Goal: Information Seeking & Learning: Learn about a topic

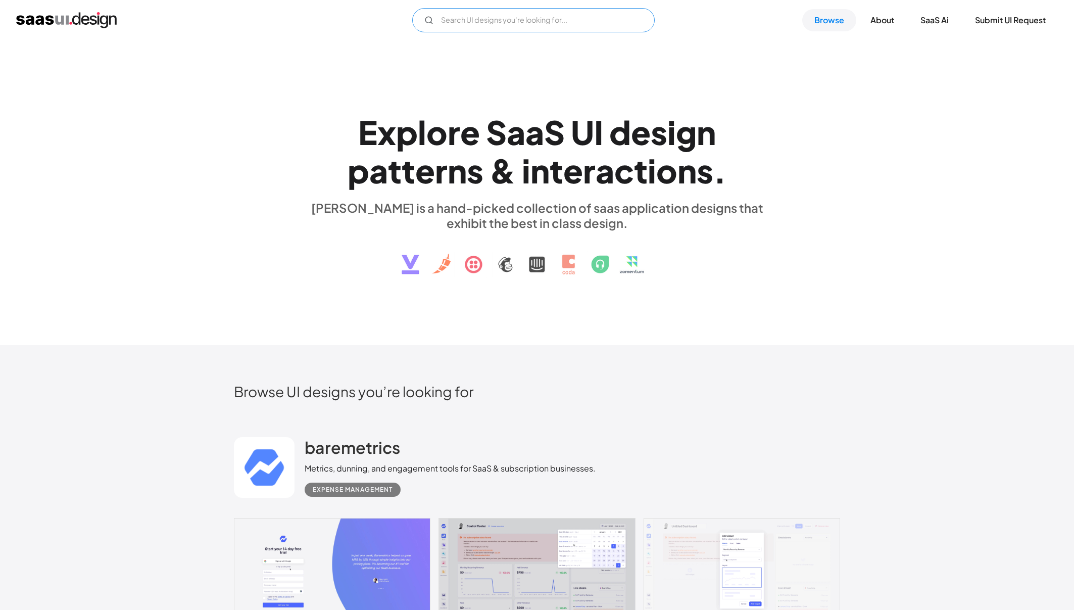
click at [562, 9] on input "Email Form" at bounding box center [533, 20] width 243 height 24
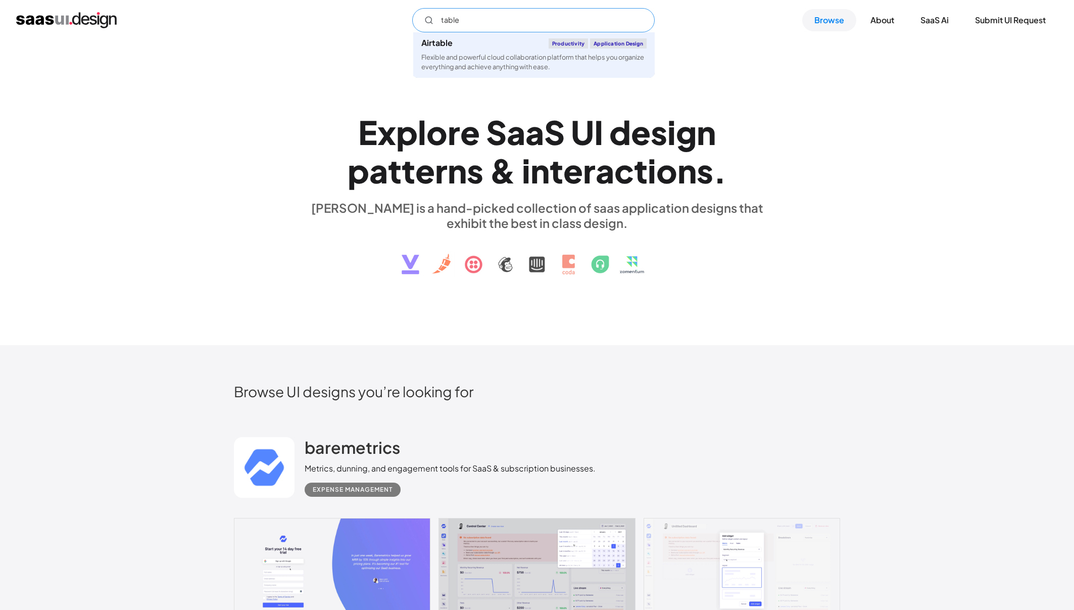
type input "table"
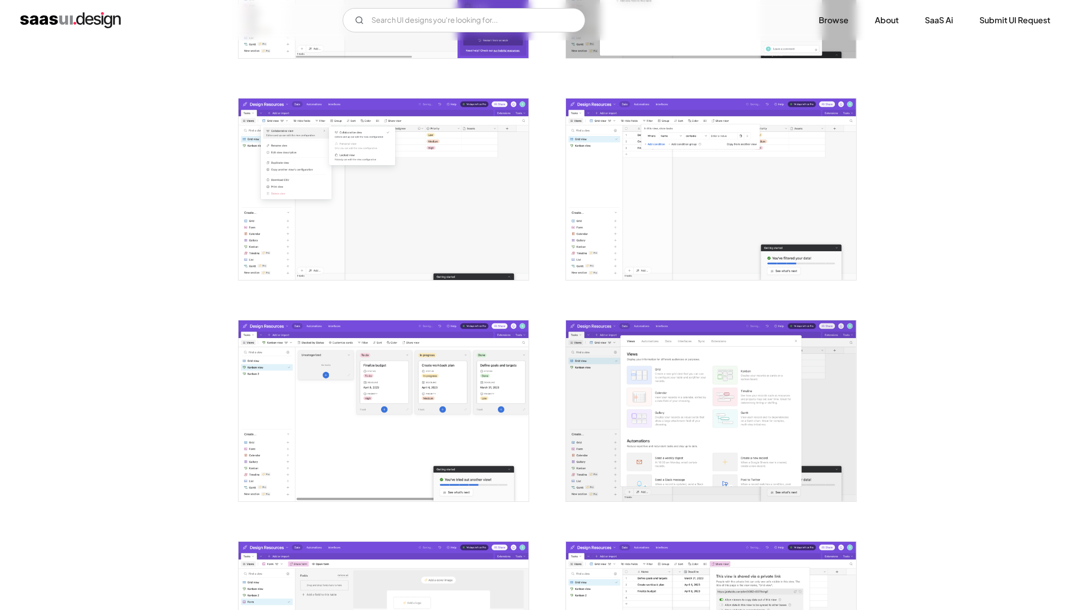
scroll to position [1183, 0]
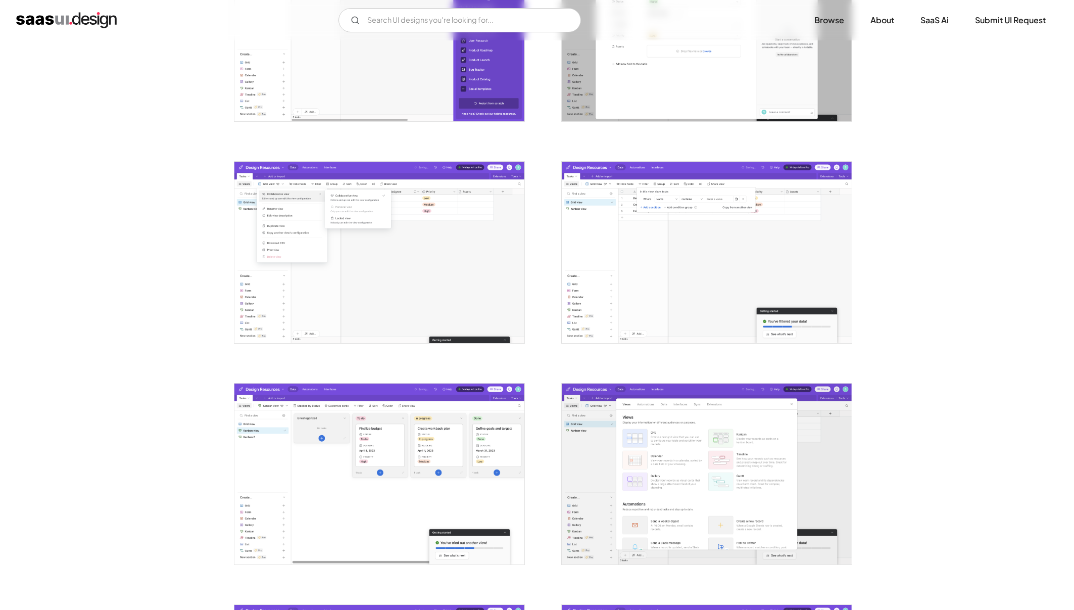
click at [739, 246] on img "open lightbox" at bounding box center [707, 252] width 290 height 181
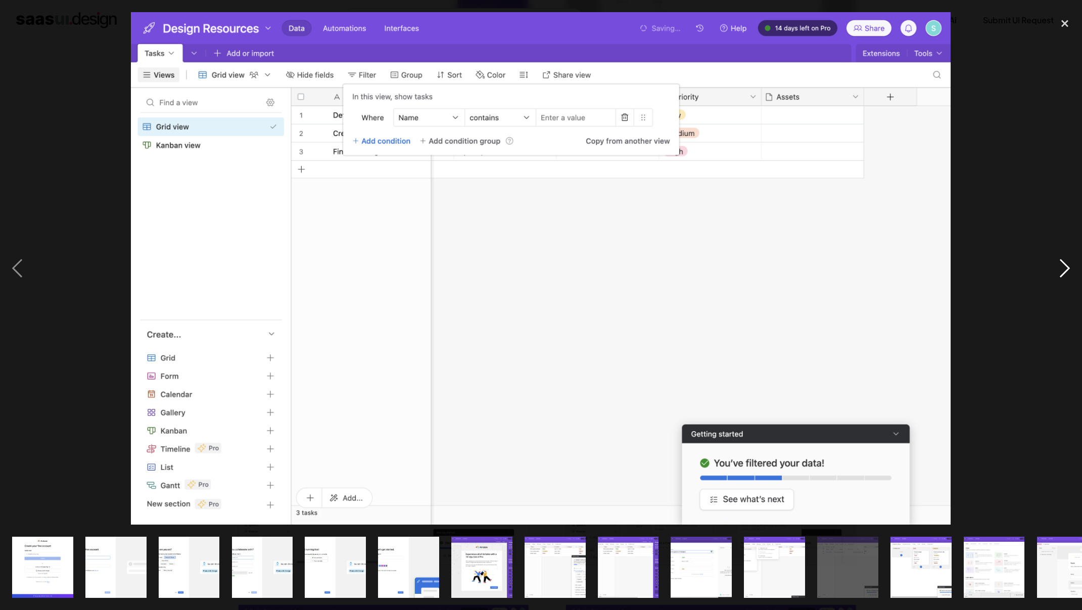
click at [1060, 267] on div "next image" at bounding box center [1065, 268] width 34 height 512
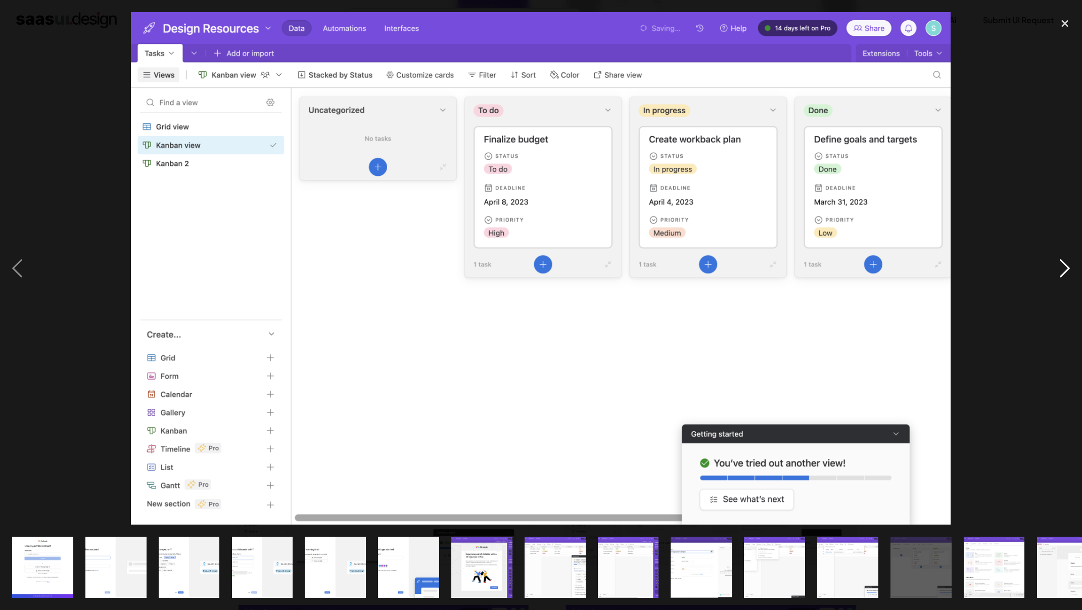
click at [1060, 267] on div "next image" at bounding box center [1065, 268] width 34 height 512
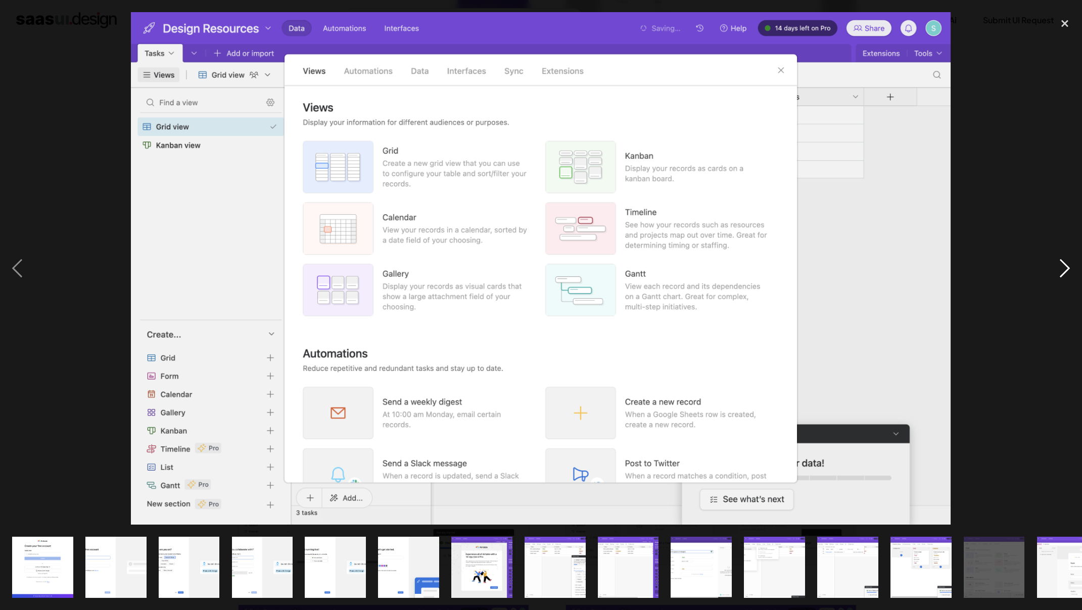
click at [1060, 267] on div "next image" at bounding box center [1065, 268] width 34 height 512
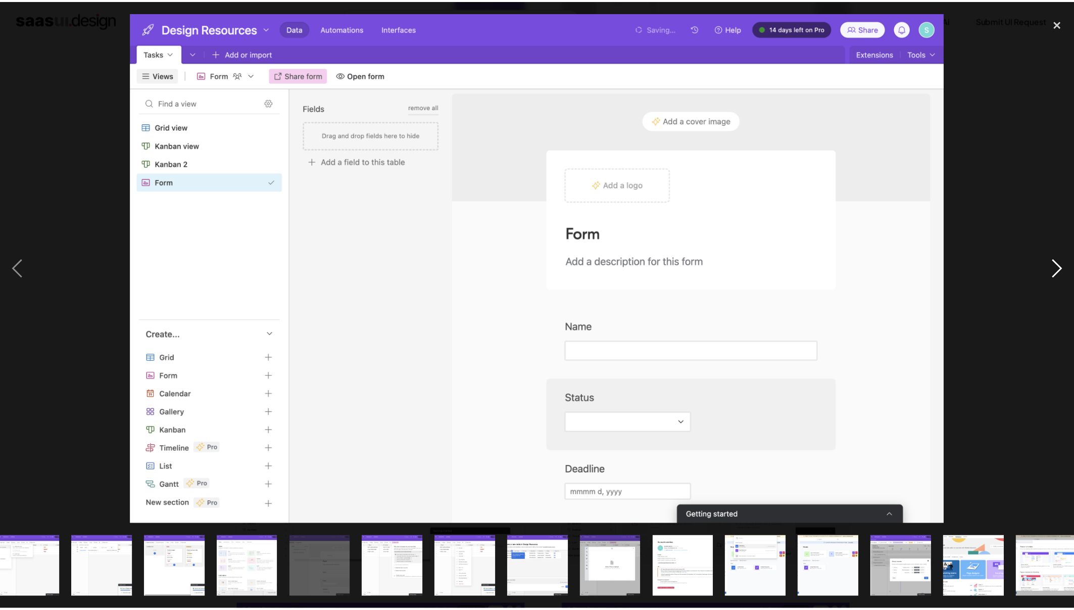
scroll to position [0, 760]
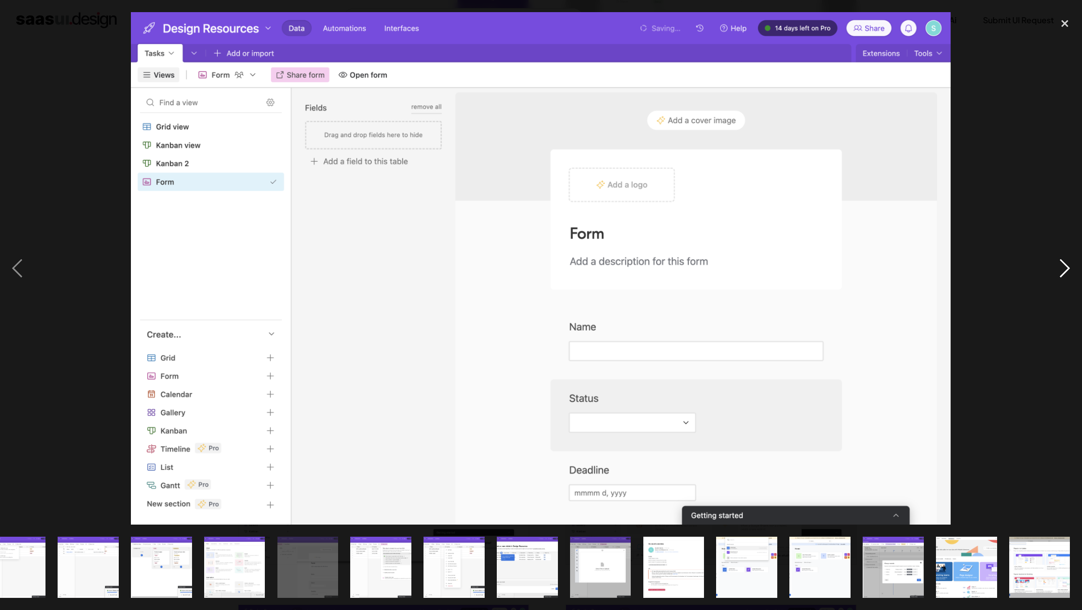
click at [1060, 267] on div "next image" at bounding box center [1065, 268] width 34 height 512
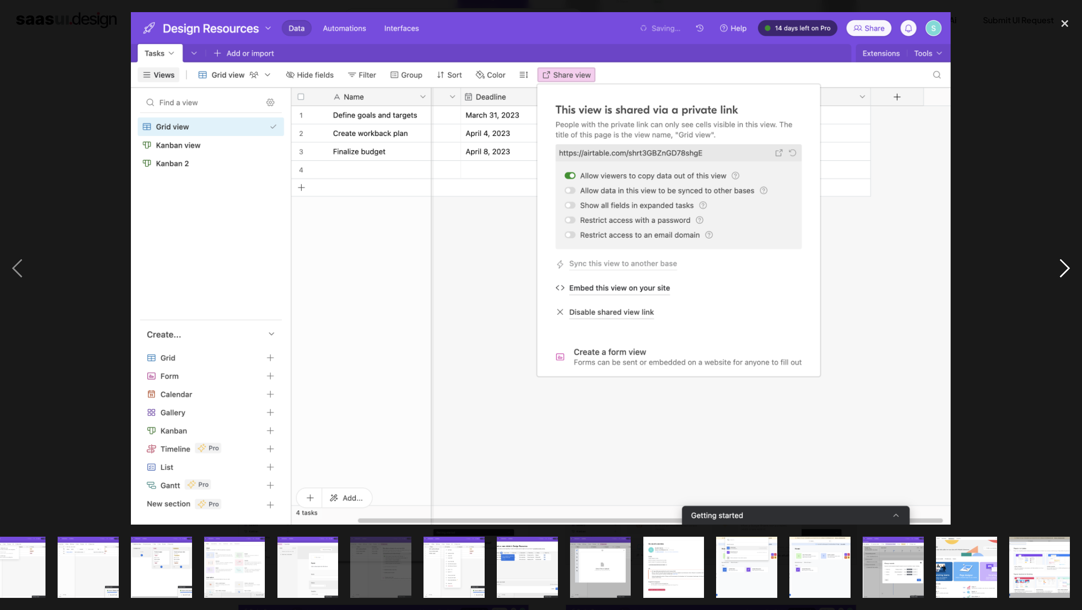
click at [1060, 267] on div "next image" at bounding box center [1065, 268] width 34 height 512
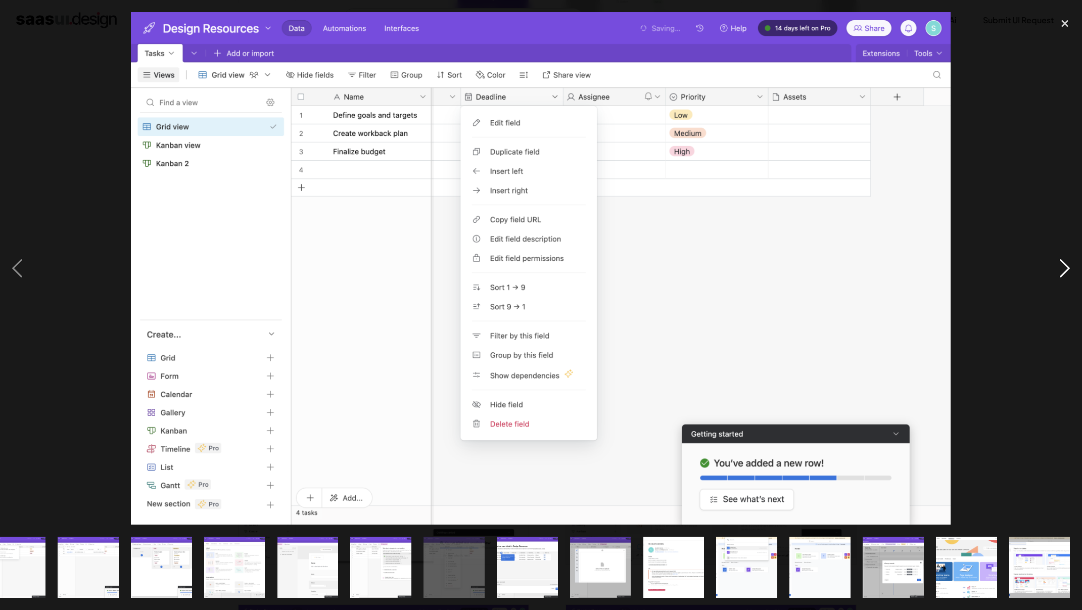
click at [1060, 267] on div "next image" at bounding box center [1065, 268] width 34 height 512
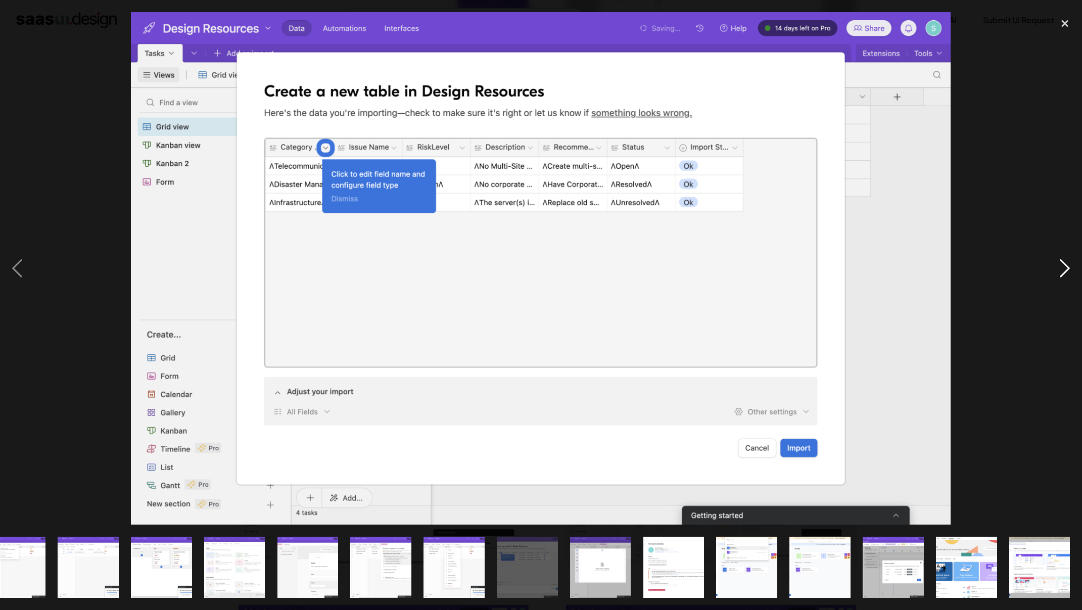
click at [1060, 267] on div "next image" at bounding box center [1065, 268] width 34 height 512
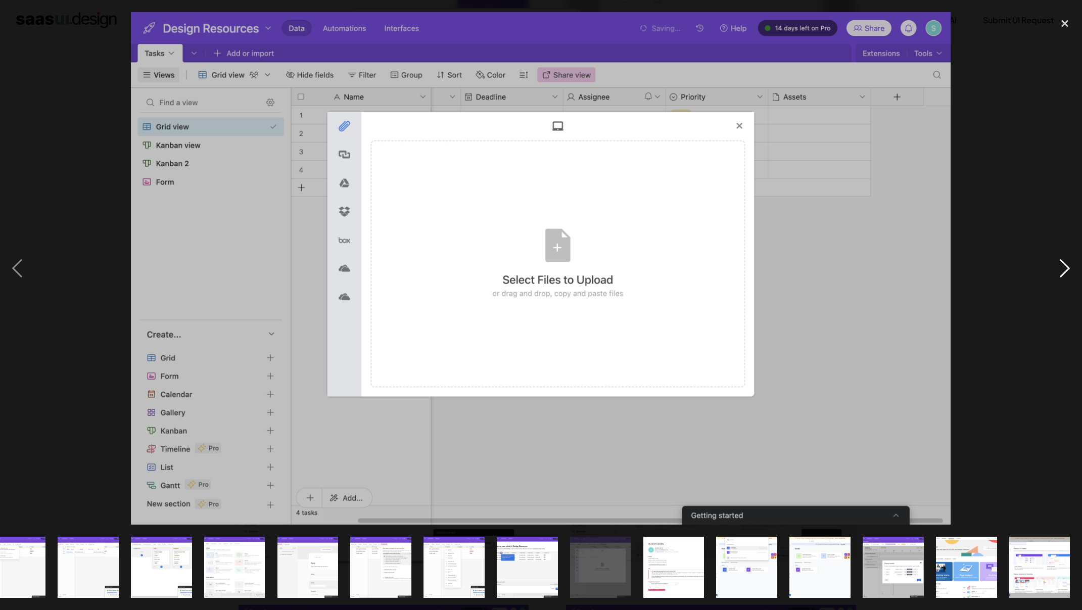
click at [1060, 267] on div "next image" at bounding box center [1065, 268] width 34 height 512
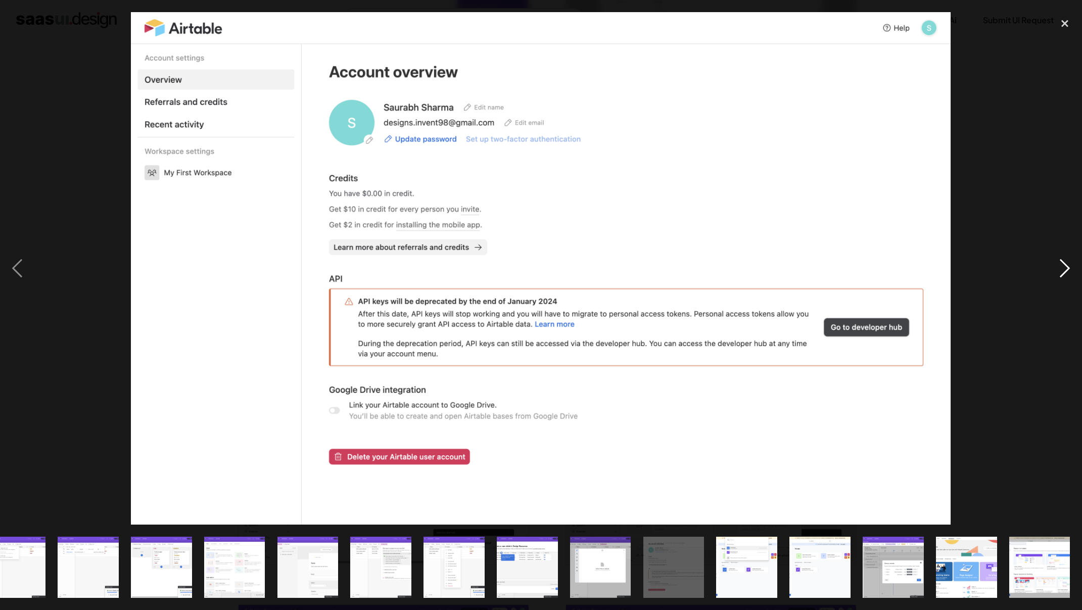
click at [1060, 267] on div "next image" at bounding box center [1065, 268] width 34 height 512
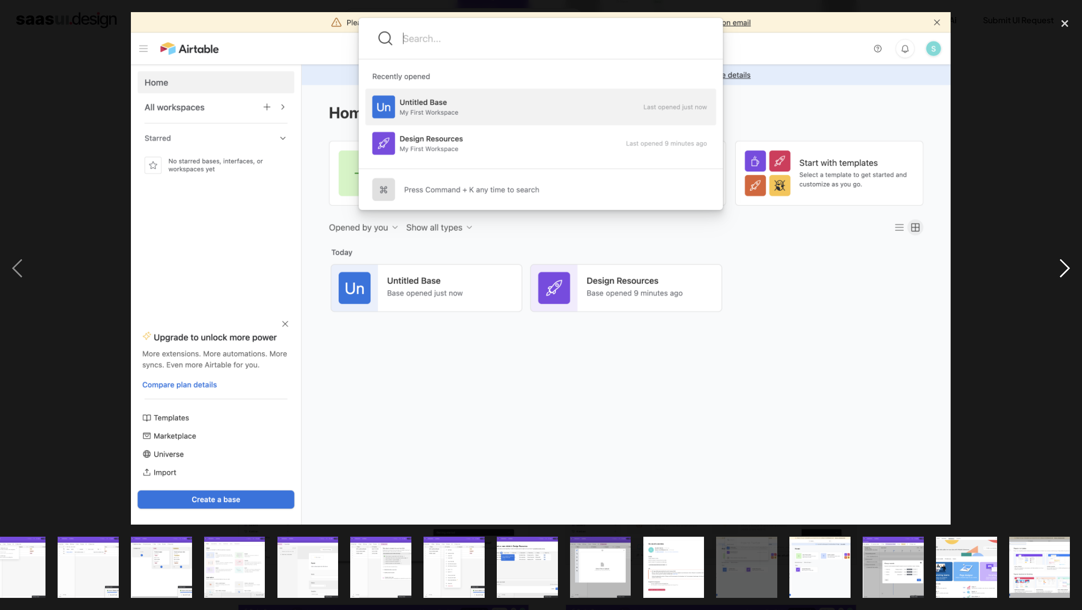
click at [1060, 267] on div "next image" at bounding box center [1065, 268] width 34 height 512
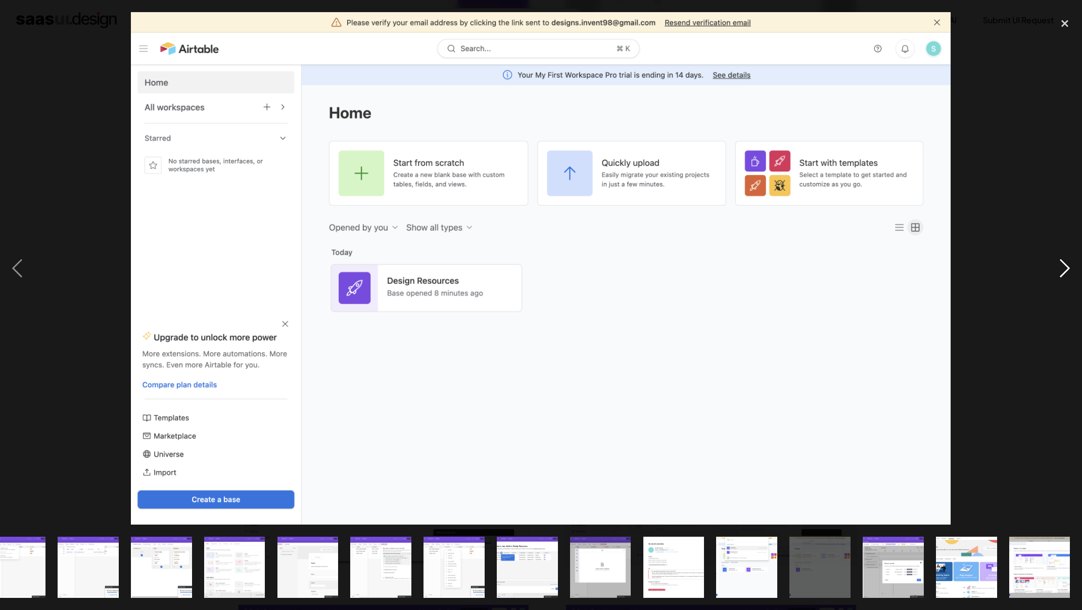
click at [1060, 267] on div "next image" at bounding box center [1065, 268] width 34 height 512
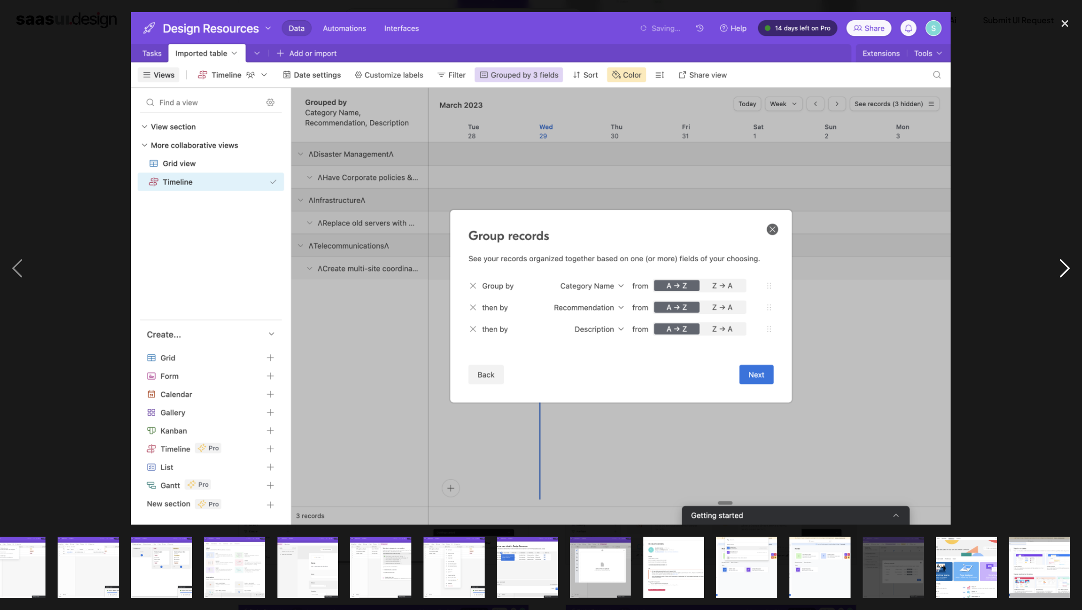
click at [1060, 267] on div "next image" at bounding box center [1065, 268] width 34 height 512
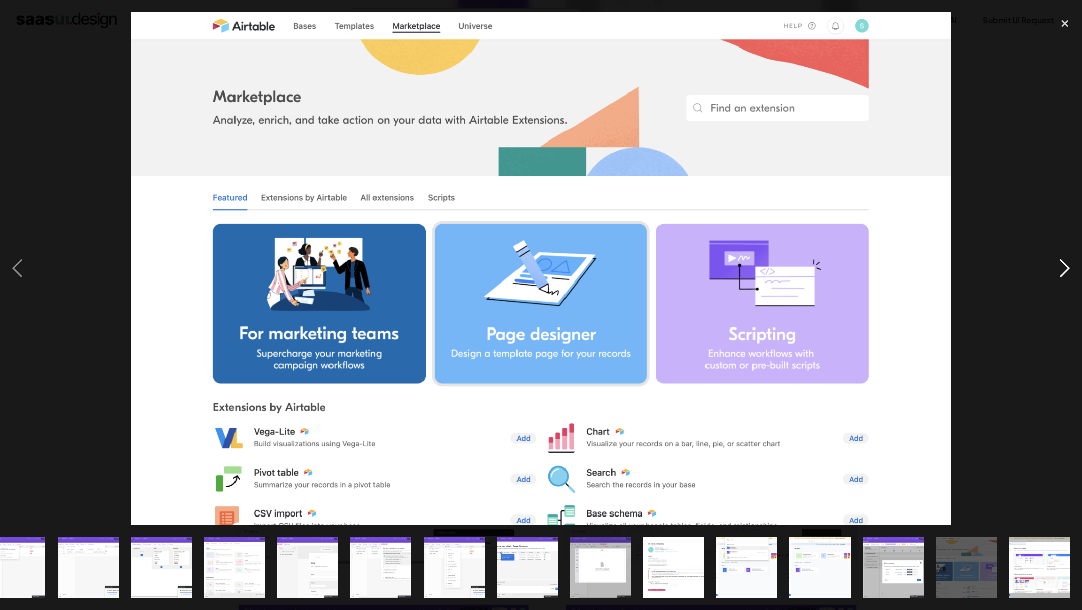
click at [1060, 267] on div "next image" at bounding box center [1065, 268] width 34 height 512
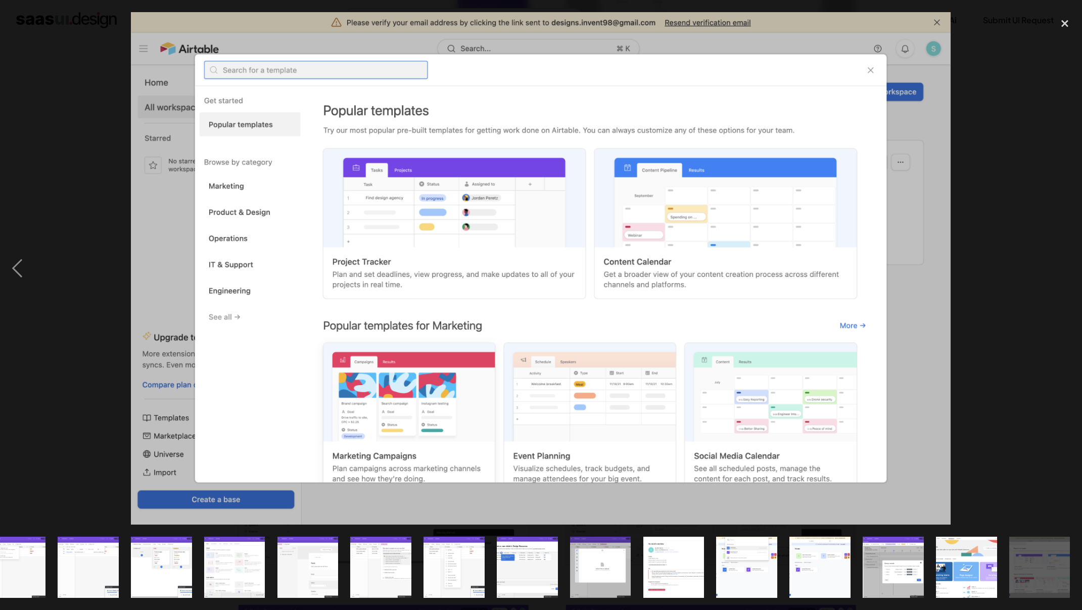
click at [1060, 267] on div "next image" at bounding box center [1065, 268] width 34 height 512
click at [1008, 269] on div at bounding box center [541, 268] width 1082 height 512
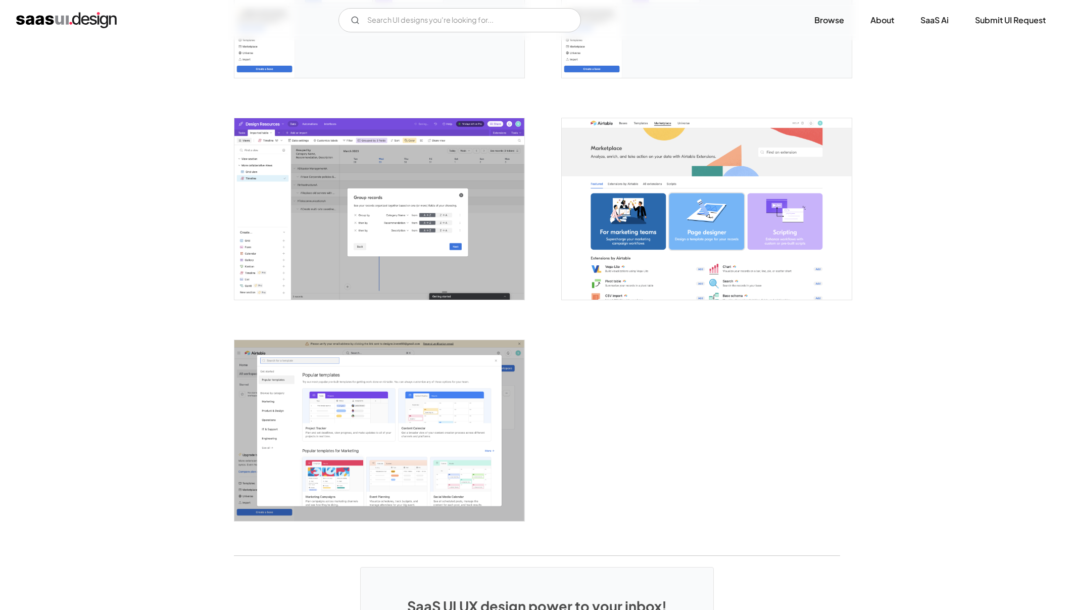
scroll to position [2834, 0]
